Goal: Information Seeking & Learning: Understand process/instructions

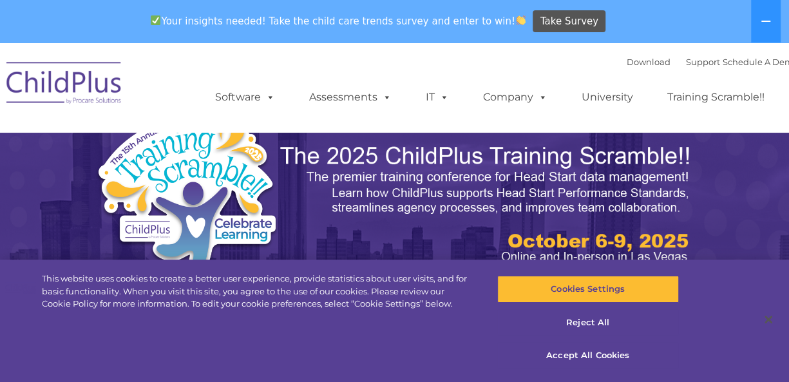
select select "MEDIUM"
click at [583, 354] on button "Accept All Cookies" at bounding box center [588, 355] width 182 height 27
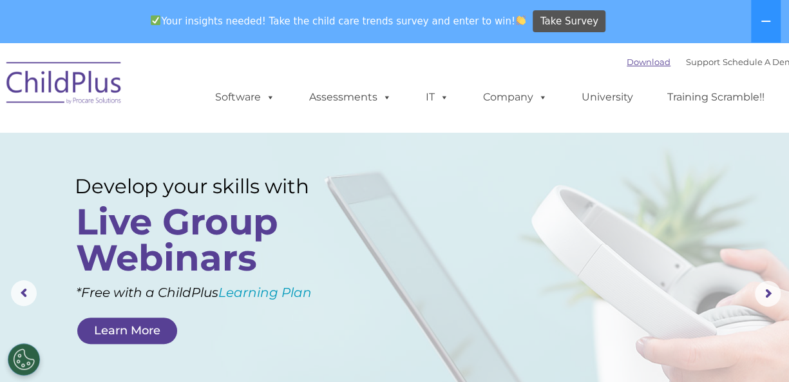
click at [629, 61] on link "Download" at bounding box center [649, 62] width 44 height 10
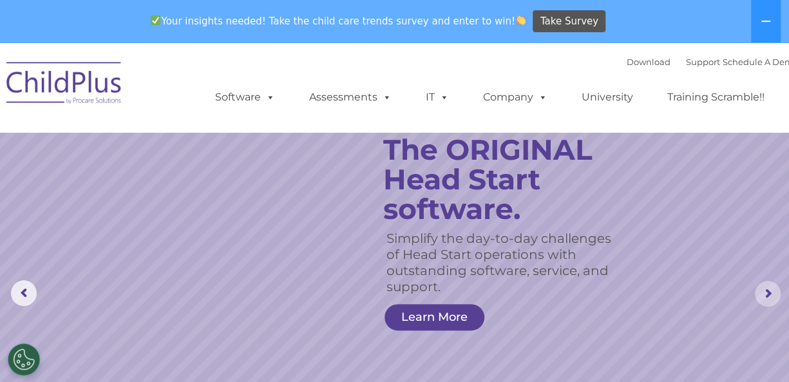
click at [769, 289] on rs-arrow at bounding box center [768, 294] width 26 height 26
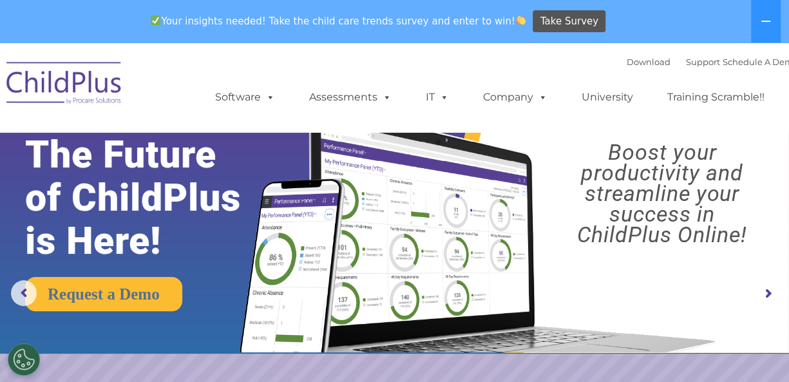
click at [770, 292] on rs-arrow at bounding box center [768, 294] width 26 height 26
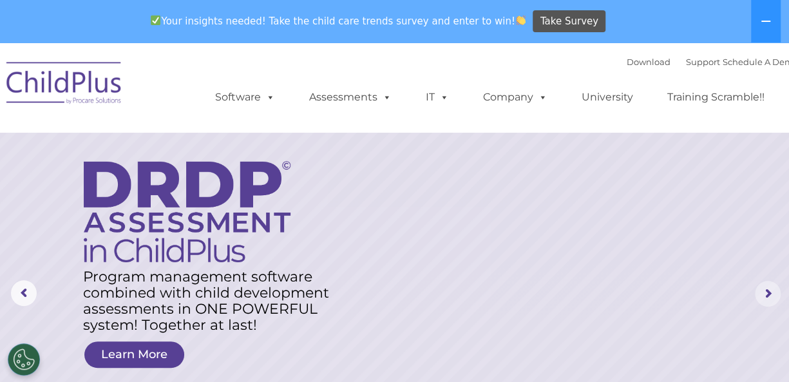
click at [770, 293] on rs-arrow at bounding box center [768, 294] width 26 height 26
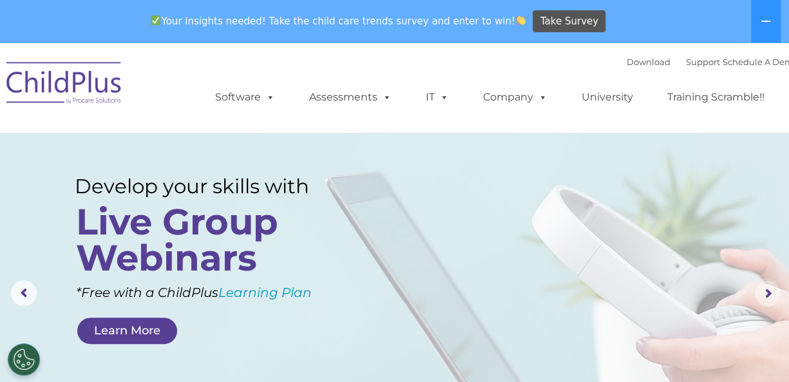
click at [770, 293] on rs-arrow at bounding box center [768, 294] width 26 height 26
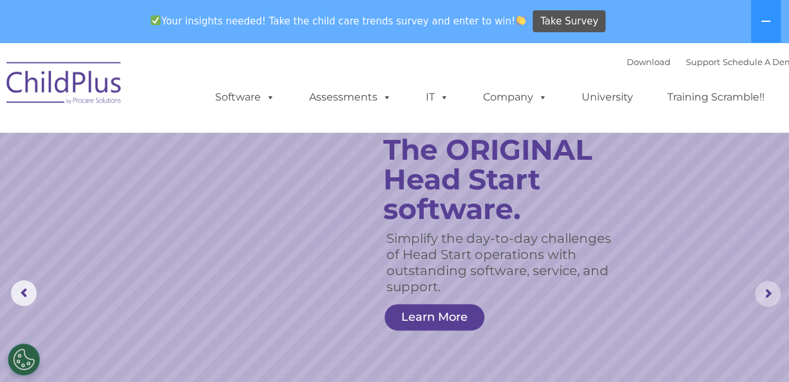
click at [770, 293] on rs-arrow at bounding box center [768, 294] width 26 height 26
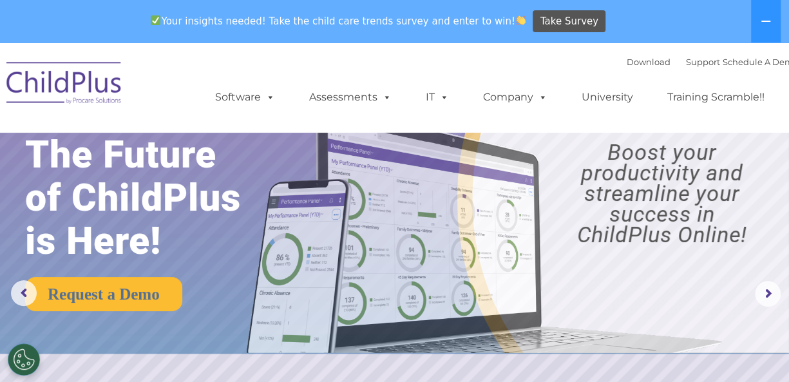
click at [73, 77] on img at bounding box center [64, 85] width 129 height 64
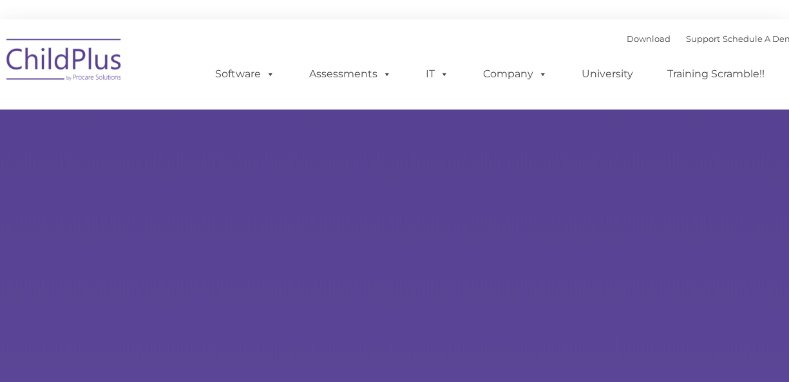
type input ""
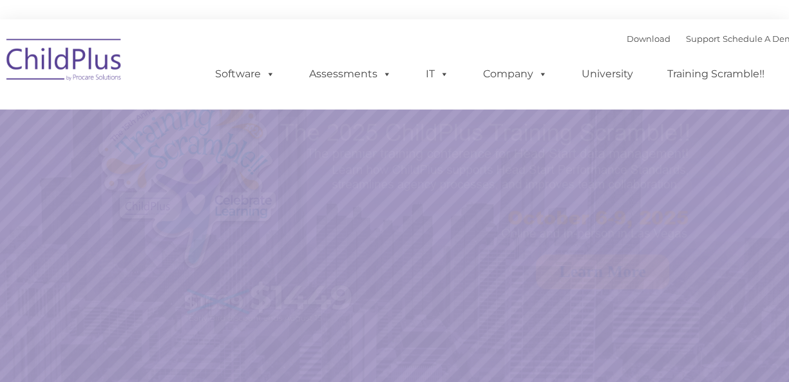
select select "MEDIUM"
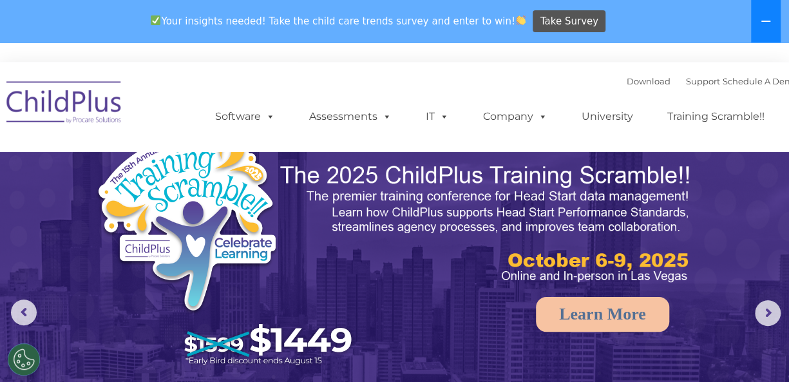
click at [762, 19] on icon at bounding box center [766, 21] width 10 height 10
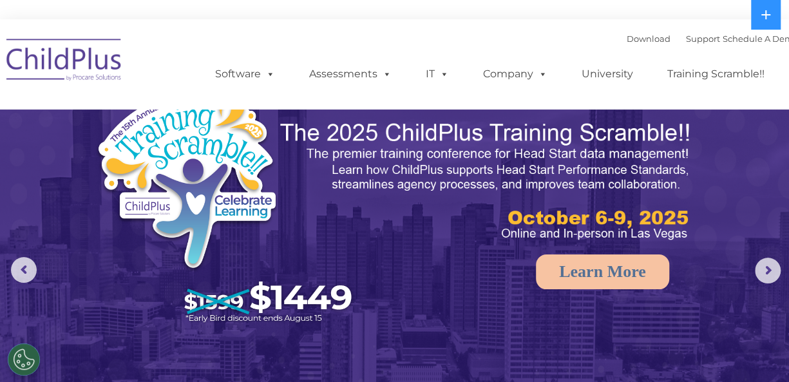
click at [507, 278] on img at bounding box center [394, 267] width 789 height 497
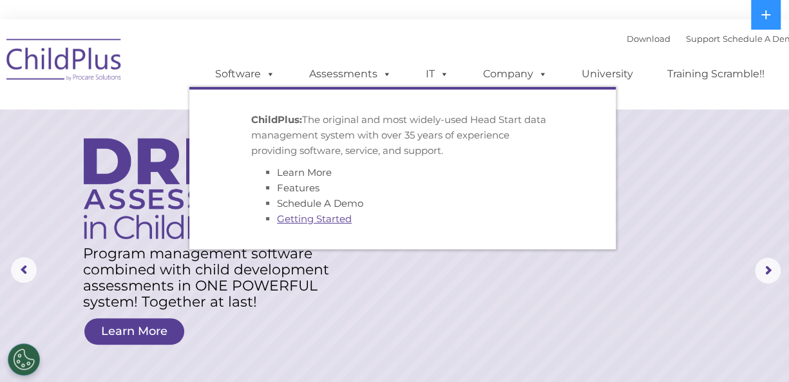
click at [294, 220] on link "Getting Started" at bounding box center [314, 219] width 75 height 12
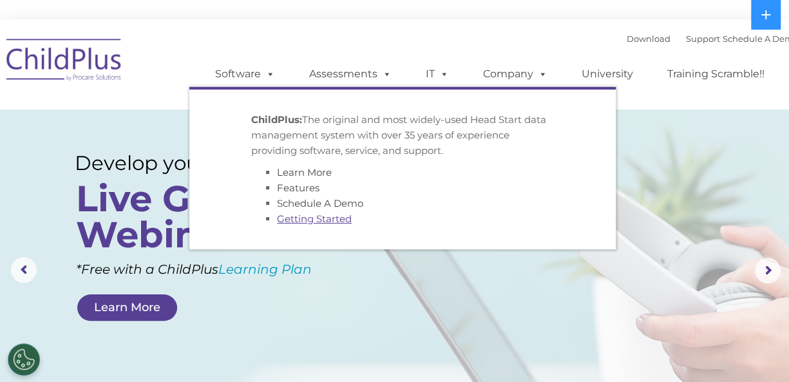
click at [294, 220] on link "Getting Started" at bounding box center [314, 219] width 75 height 12
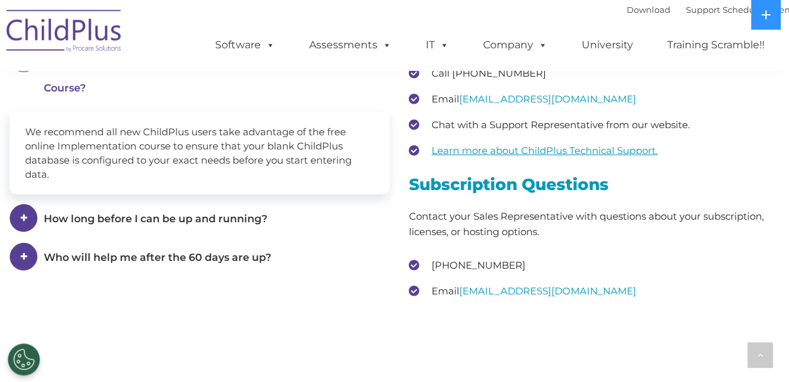
scroll to position [1804, 0]
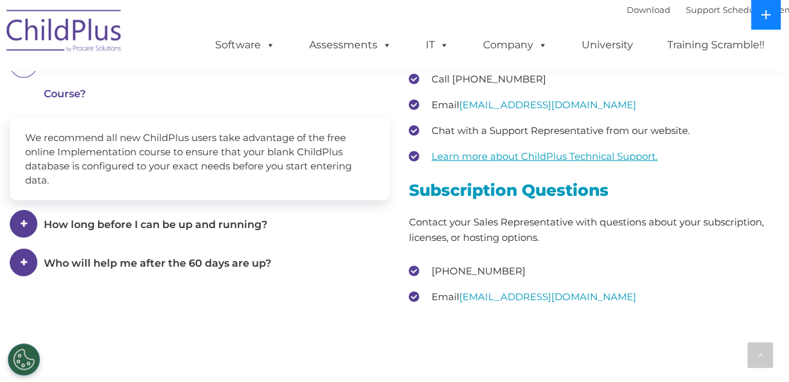
click at [768, 12] on icon at bounding box center [766, 15] width 10 height 10
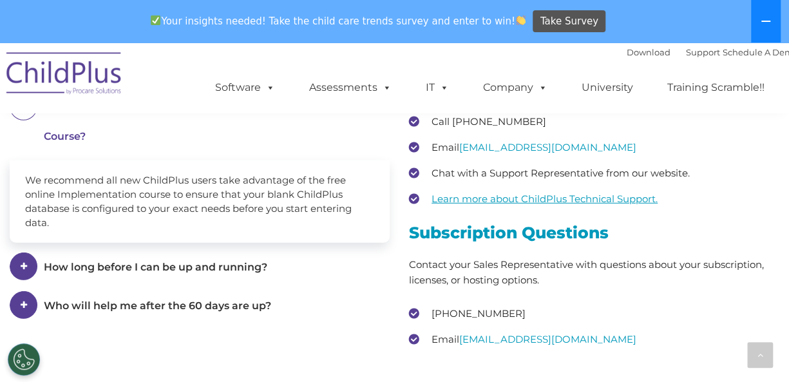
click at [765, 18] on icon at bounding box center [766, 21] width 10 height 10
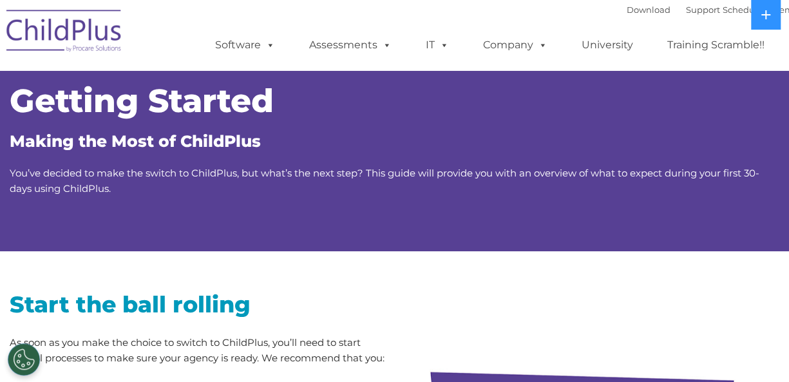
scroll to position [0, 0]
